Goal: Task Accomplishment & Management: Manage account settings

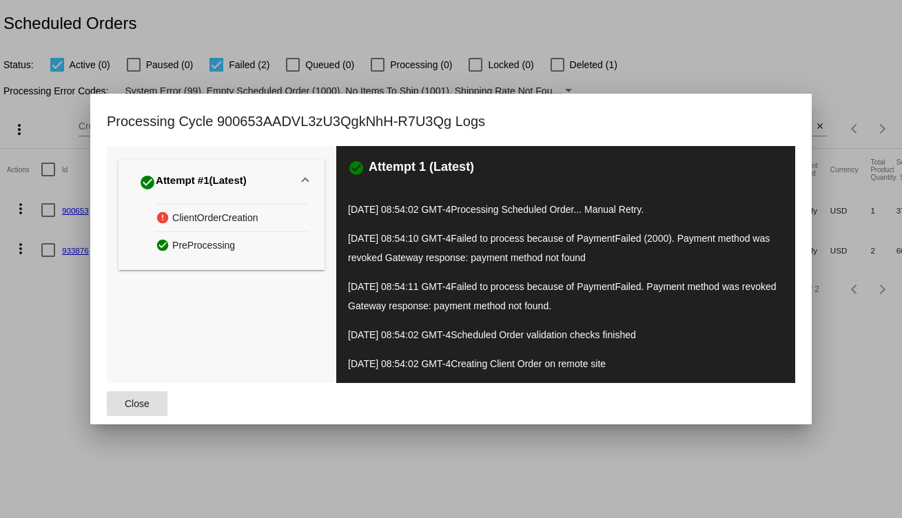
click at [136, 407] on span "Close" at bounding box center [137, 403] width 25 height 11
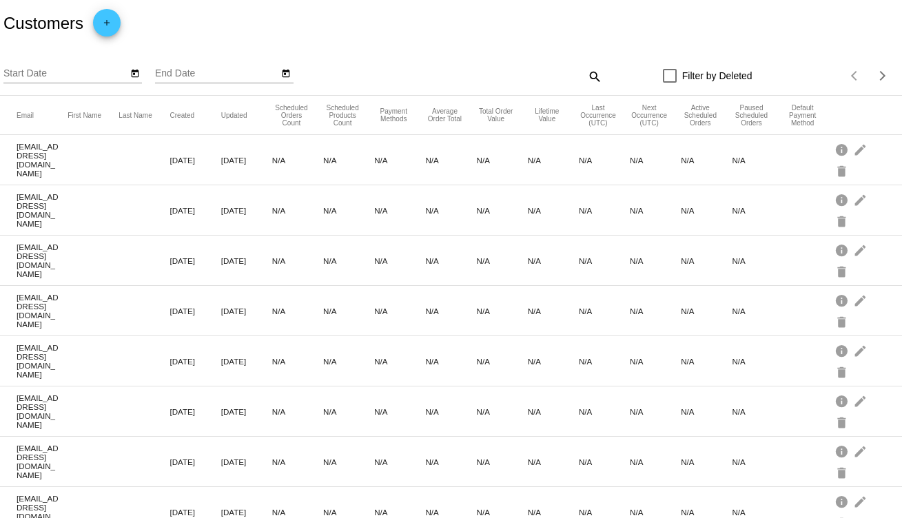
click at [587, 77] on mat-icon "search" at bounding box center [594, 75] width 17 height 21
click at [403, 74] on input "Search" at bounding box center [490, 73] width 225 height 11
type input "brenda blackman"
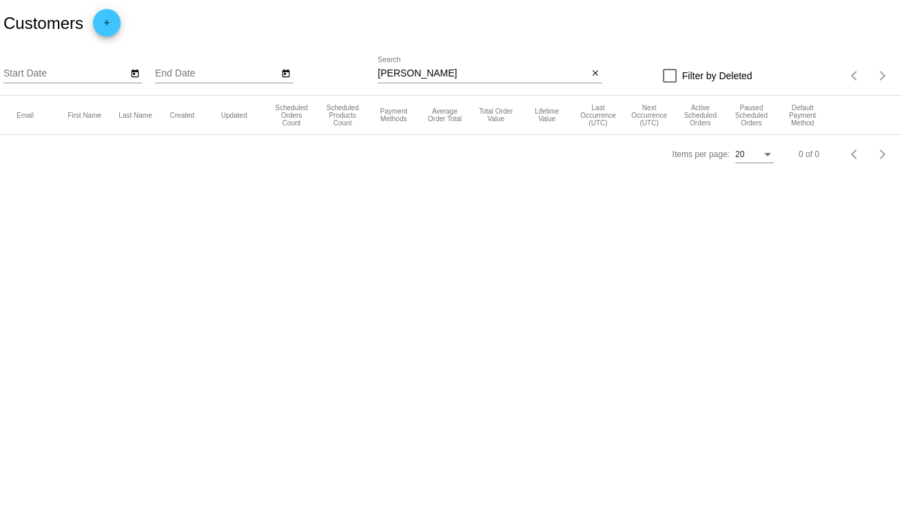
drag, startPoint x: 503, startPoint y: 65, endPoint x: 385, endPoint y: 67, distance: 117.9
click at [385, 67] on div "brenda blackman Search" at bounding box center [483, 70] width 210 height 27
click at [416, 68] on input "brenda blackman" at bounding box center [483, 73] width 210 height 11
click at [417, 70] on input "brenda blackman" at bounding box center [483, 73] width 210 height 11
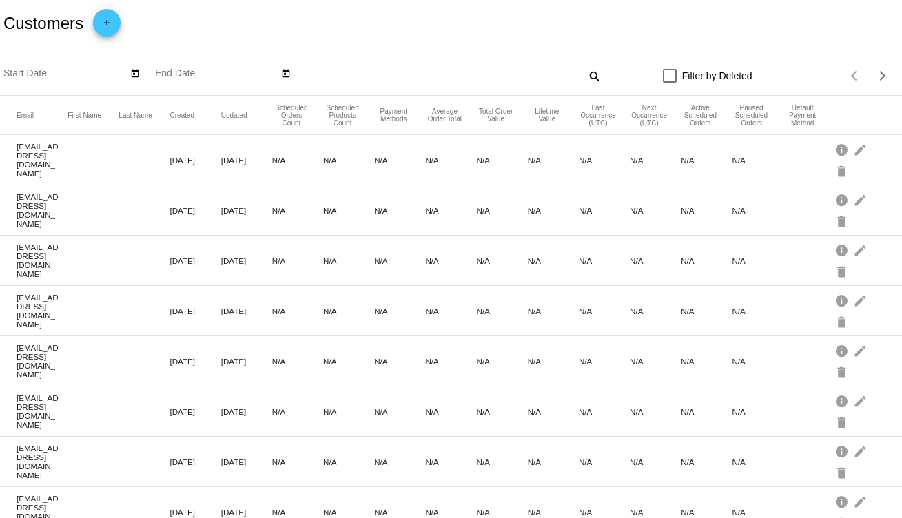
click at [586, 74] on mat-icon "search" at bounding box center [594, 75] width 17 height 21
click at [392, 73] on input "Search" at bounding box center [490, 73] width 225 height 11
paste input "brendablackmanbb21@gmail.com"
type input "brendablackmanbb21@gmail.com"
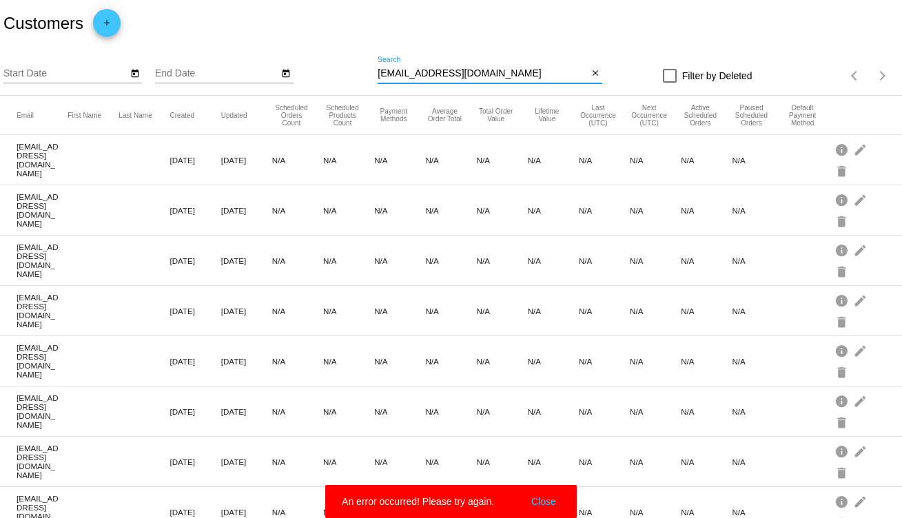
click at [527, 71] on input "brendablackmanbb21@gmail.com" at bounding box center [483, 73] width 210 height 11
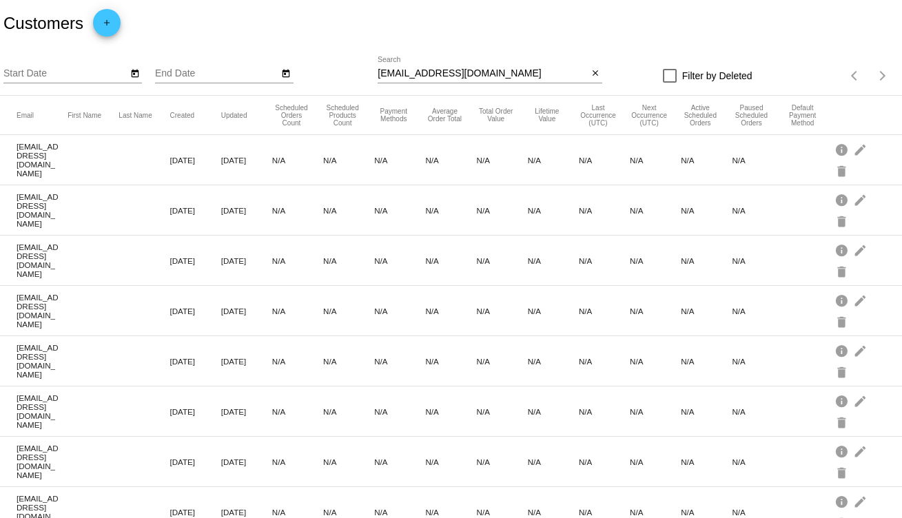
click at [529, 76] on input "brendablackmanbb21@gmail.com" at bounding box center [483, 73] width 210 height 11
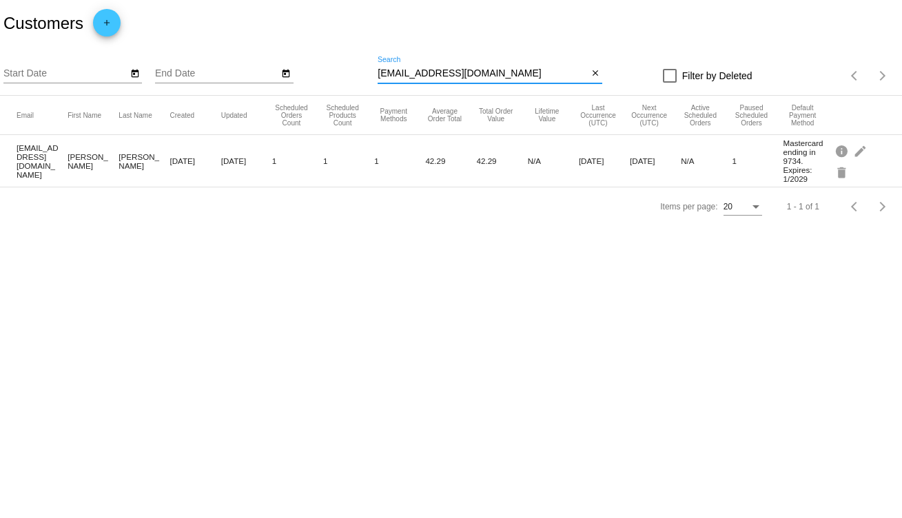
click at [37, 167] on mat-cell "brendablackmanbb21@gmail.com" at bounding box center [42, 161] width 51 height 43
click at [90, 161] on mat-cell "[PERSON_NAME]" at bounding box center [93, 161] width 51 height 25
click at [34, 157] on mat-cell "brendablackmanbb21@gmail.com" at bounding box center [42, 161] width 51 height 43
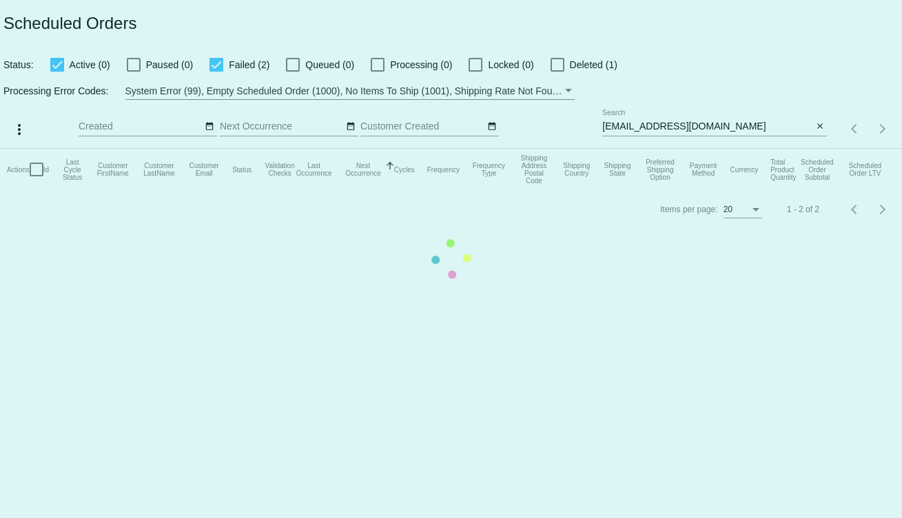
click at [716, 128] on app-dashboard-scheduled-orders "Scheduled Orders Status: Active (0) Paused (0) Failed (2) Queued (0) Processing…" at bounding box center [451, 114] width 902 height 229
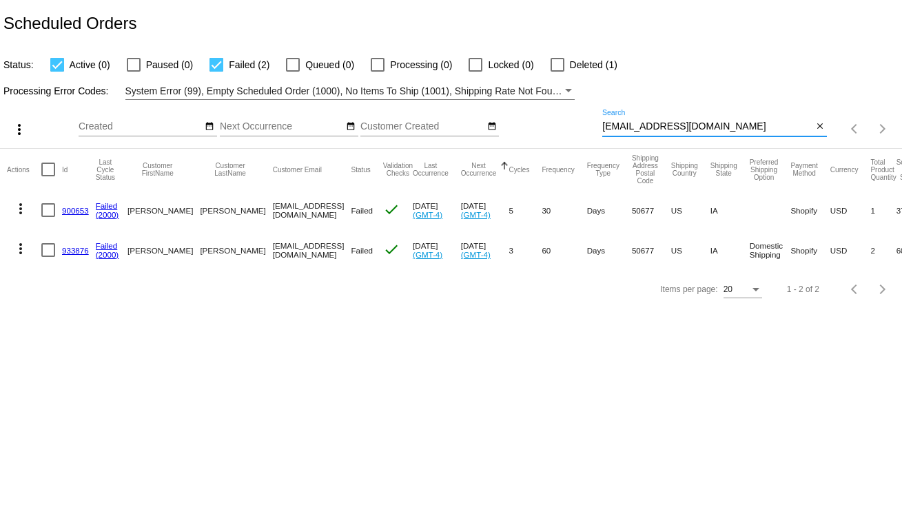
drag, startPoint x: 734, startPoint y: 125, endPoint x: 548, endPoint y: 117, distance: 185.6
click at [549, 118] on div "more_vert Aug Jan Feb Mar Apr 1" at bounding box center [451, 124] width 902 height 49
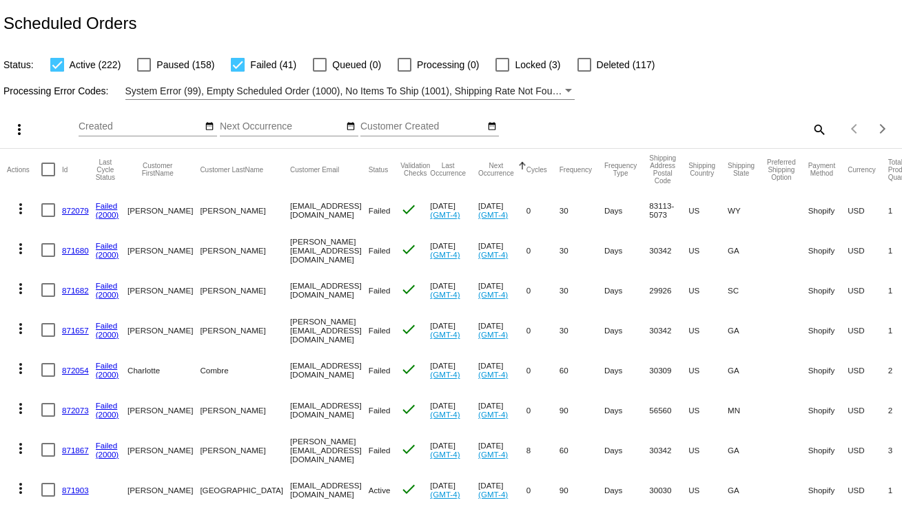
click at [811, 130] on mat-icon "search" at bounding box center [819, 129] width 17 height 21
click at [613, 125] on input "Search" at bounding box center [715, 126] width 225 height 11
paste input "brendablackmanbb21@gmail.com"
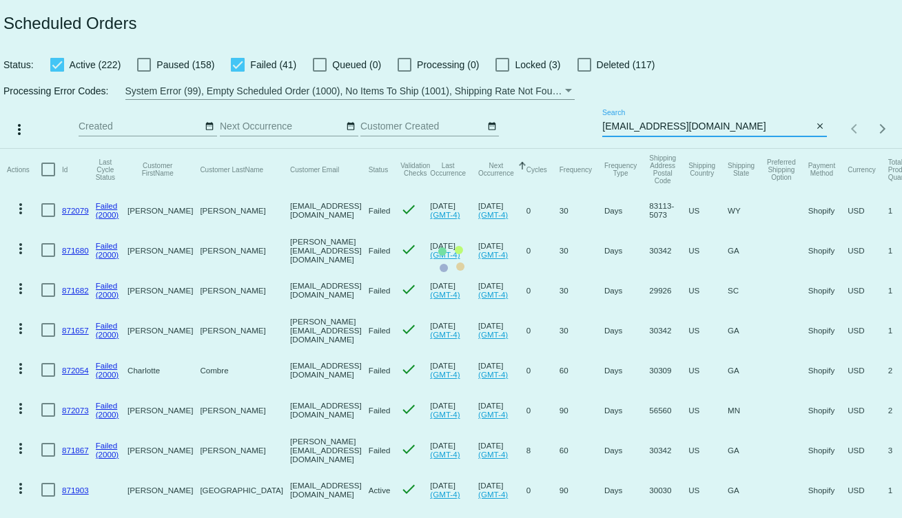
type input "brendablackmanbb21@gmail.com"
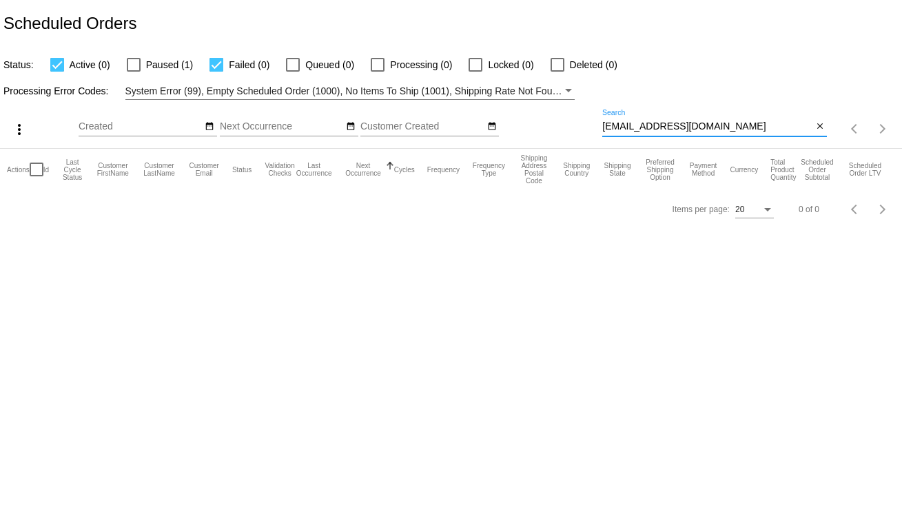
click at [161, 65] on span "Paused (1)" at bounding box center [169, 65] width 47 height 17
click at [134, 72] on input "Paused (1)" at bounding box center [133, 72] width 1 height 1
checkbox input "true"
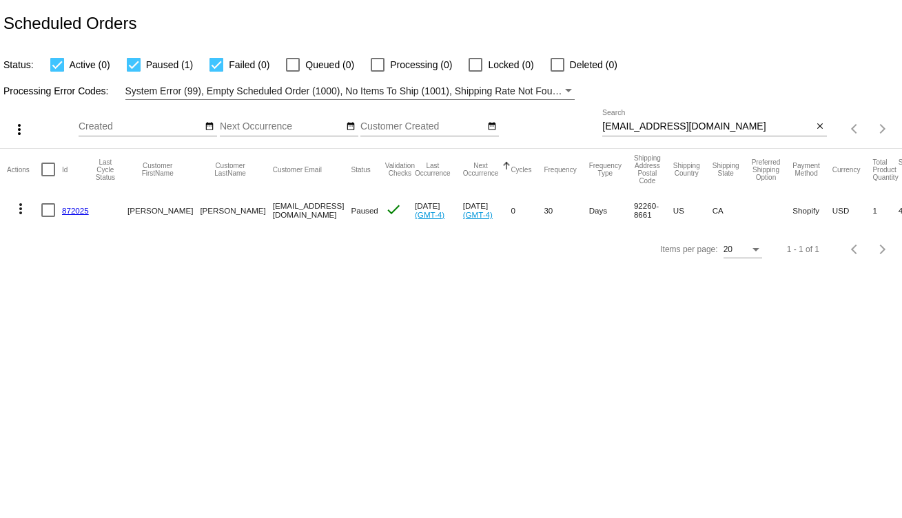
click at [79, 212] on link "872025" at bounding box center [75, 210] width 27 height 9
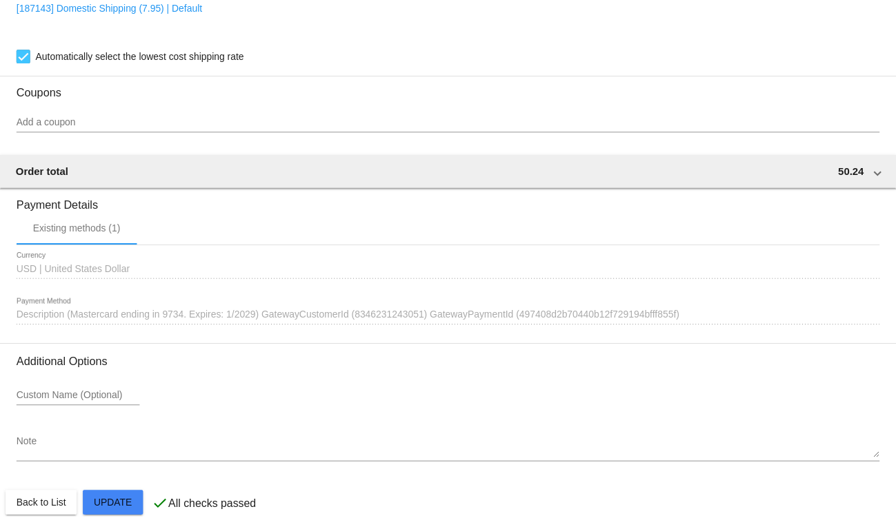
scroll to position [1033, 0]
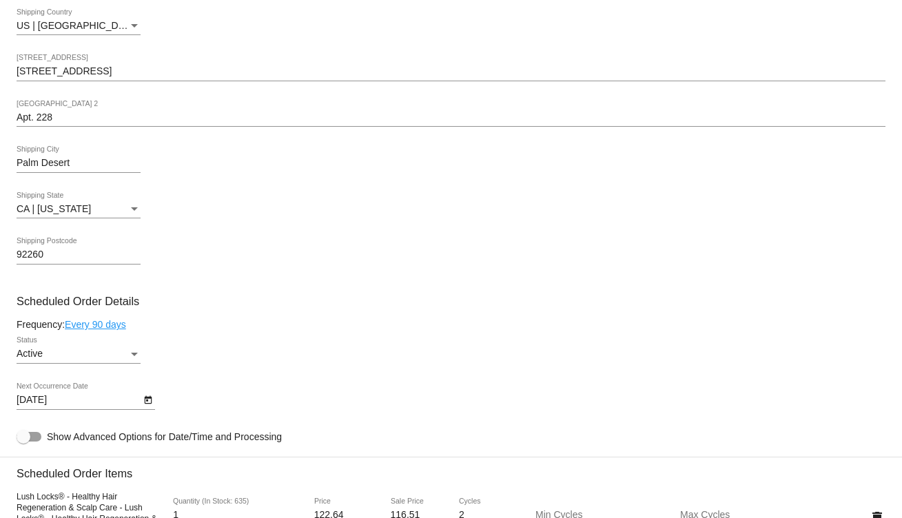
scroll to position [483, 0]
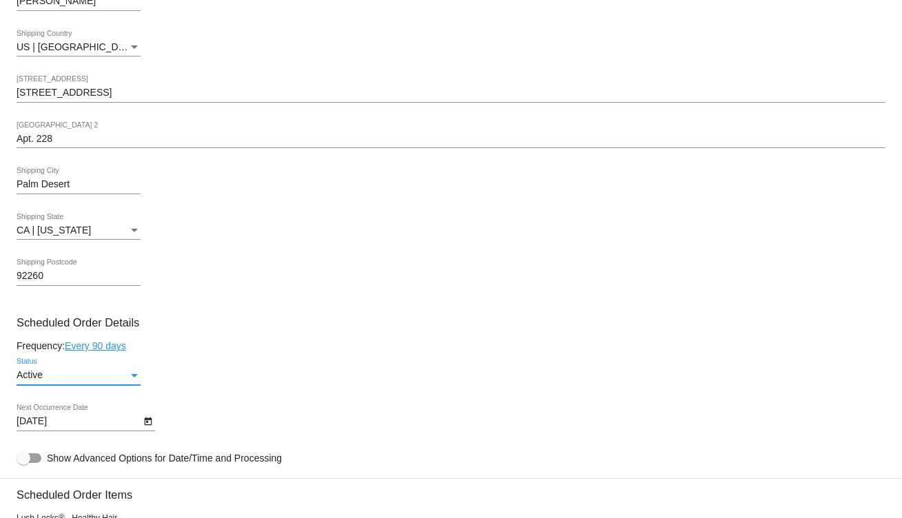
click at [113, 374] on div "Active" at bounding box center [73, 375] width 112 height 11
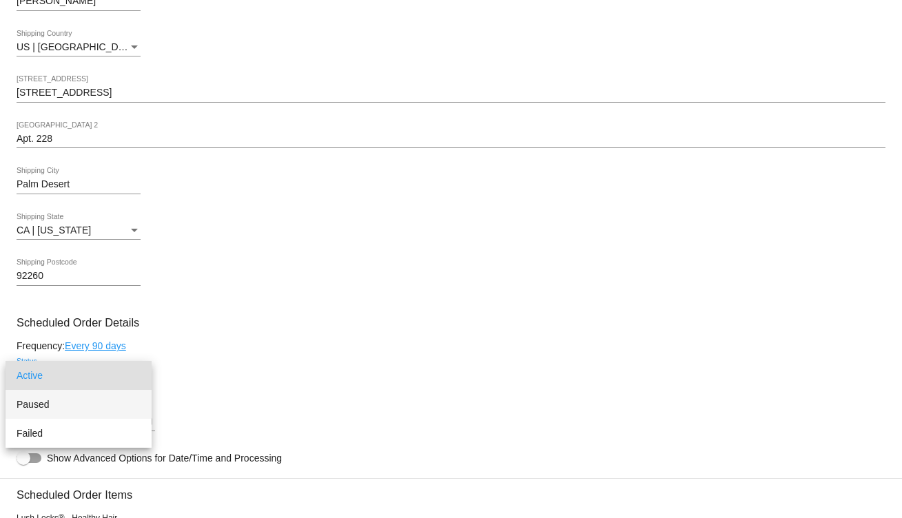
click at [26, 409] on span "Paused" at bounding box center [79, 404] width 124 height 29
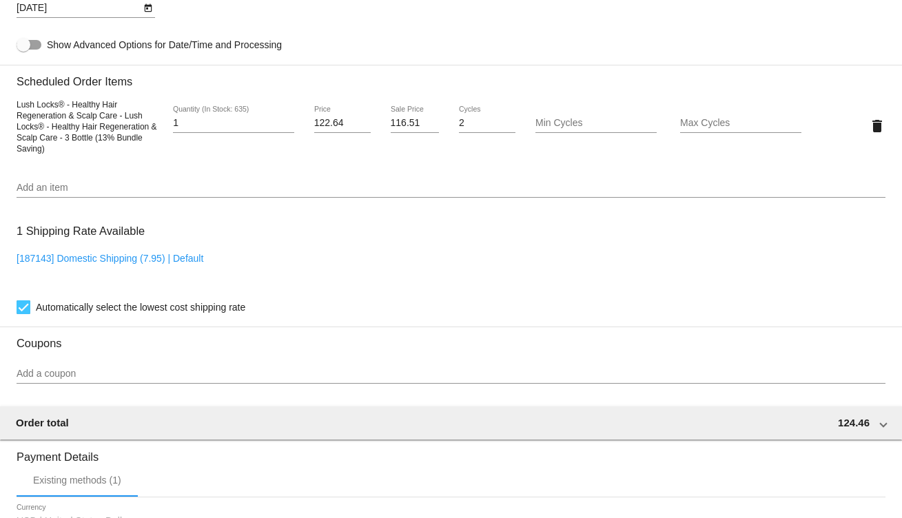
scroll to position [1169, 0]
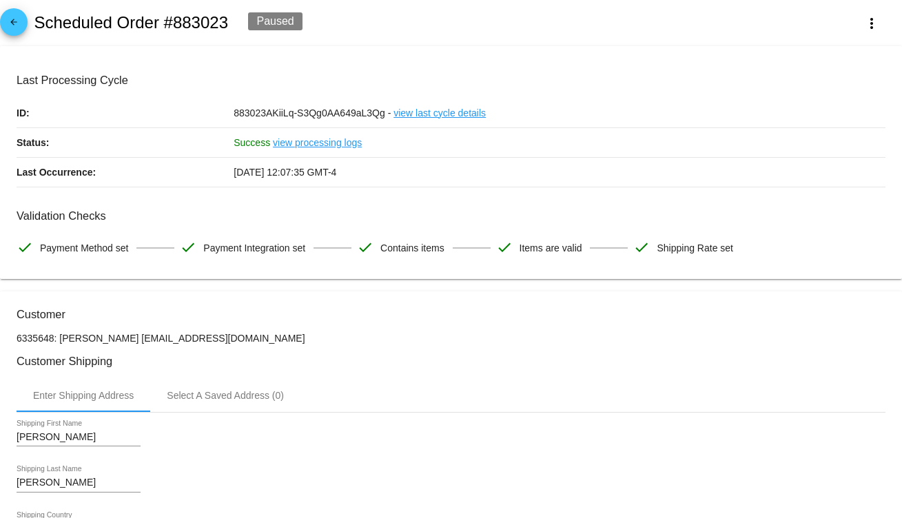
scroll to position [0, 0]
click at [313, 142] on link "view processing logs" at bounding box center [317, 143] width 89 height 29
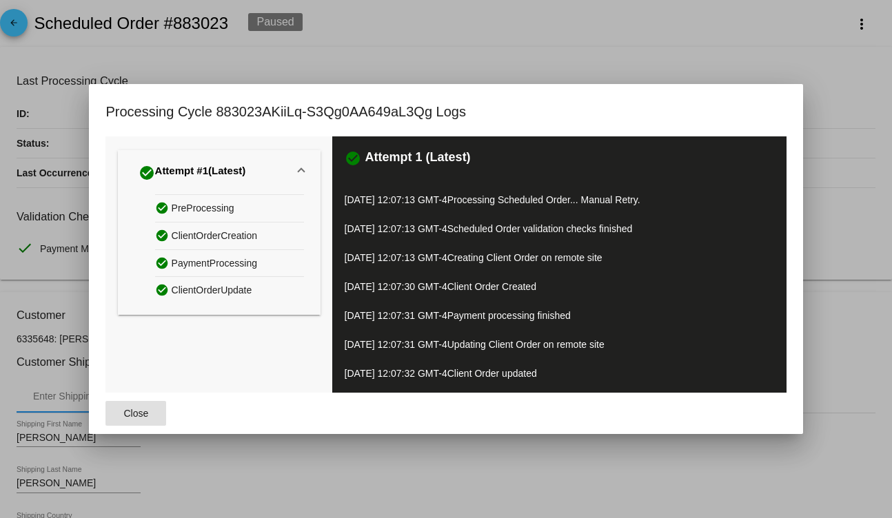
click at [599, 61] on div at bounding box center [446, 259] width 892 height 518
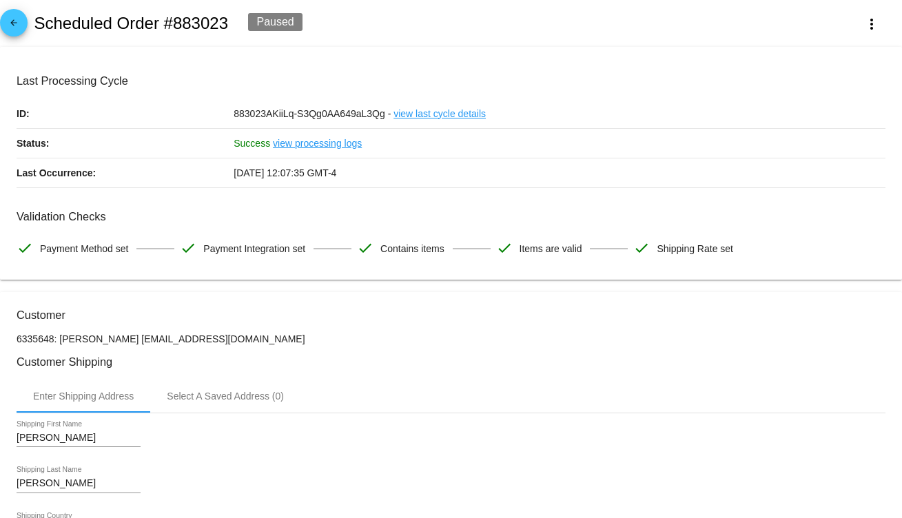
click at [425, 112] on link "view last cycle details" at bounding box center [440, 113] width 92 height 29
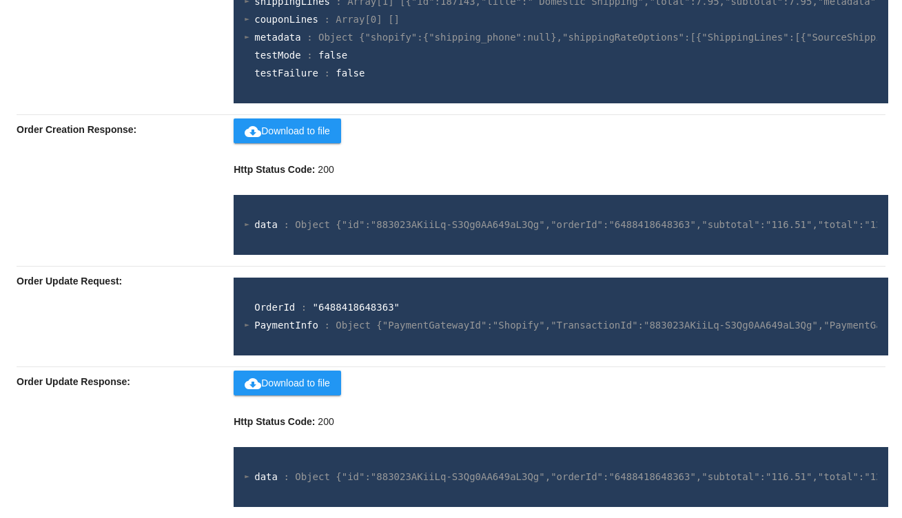
scroll to position [816, 0]
